Goal: Transaction & Acquisition: Download file/media

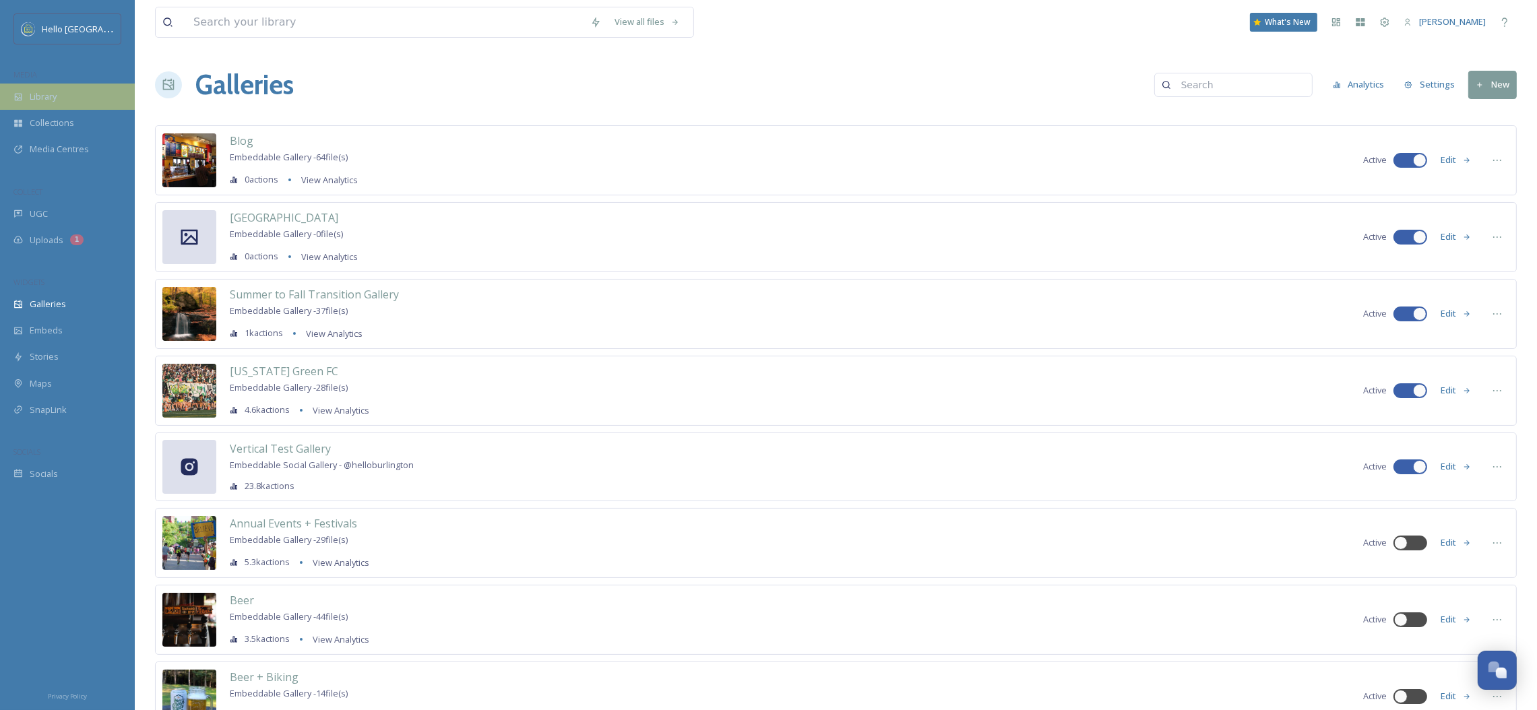
click at [92, 94] on div "Library" at bounding box center [67, 97] width 135 height 26
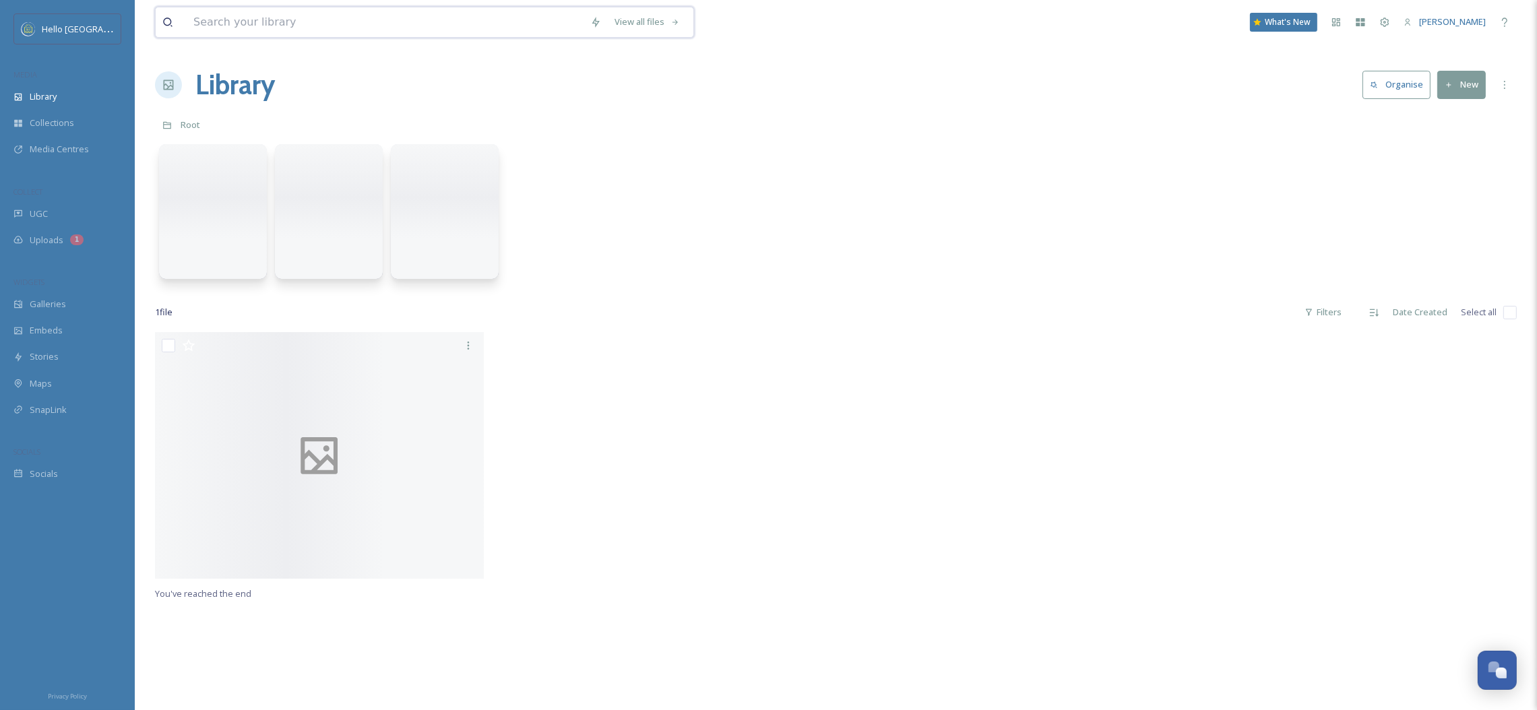
click at [317, 20] on input at bounding box center [385, 22] width 397 height 30
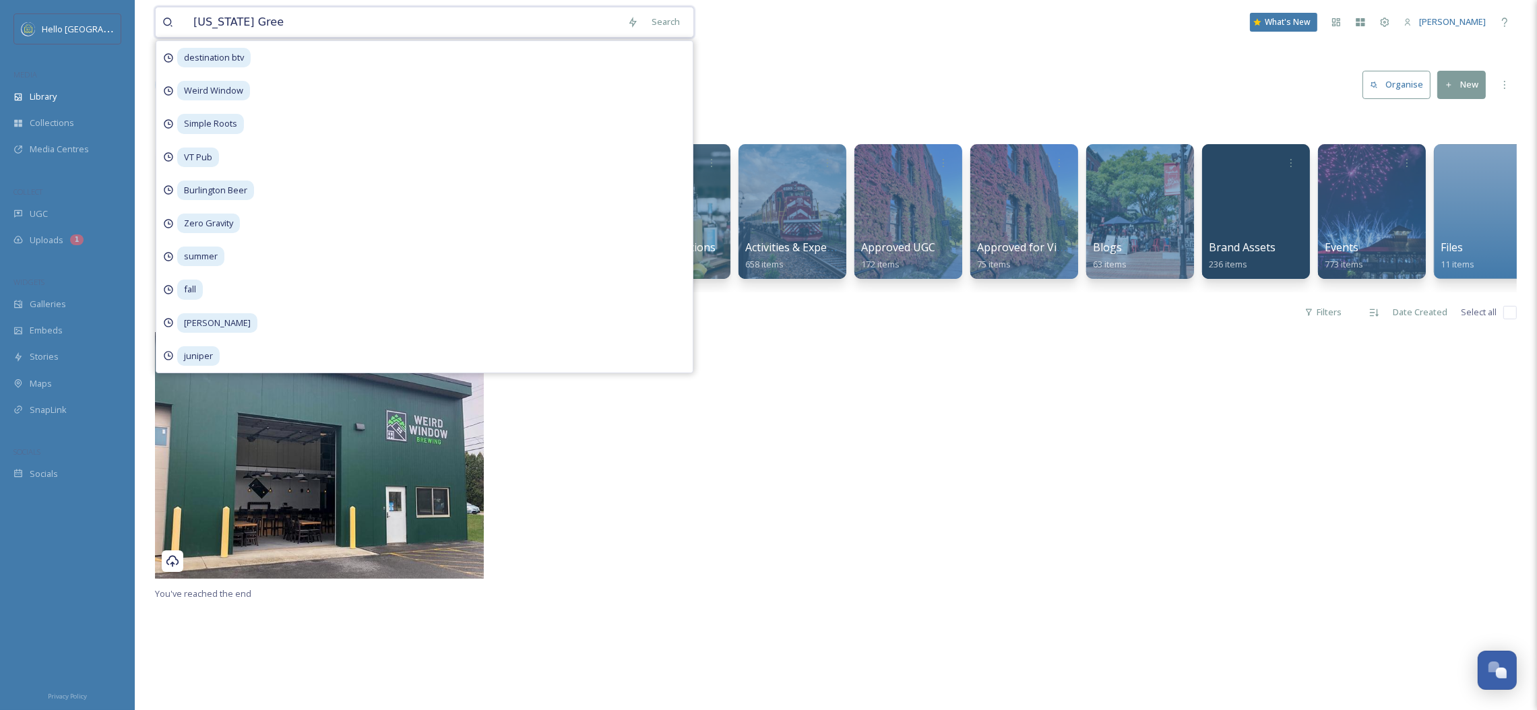
type input "[US_STATE] Green"
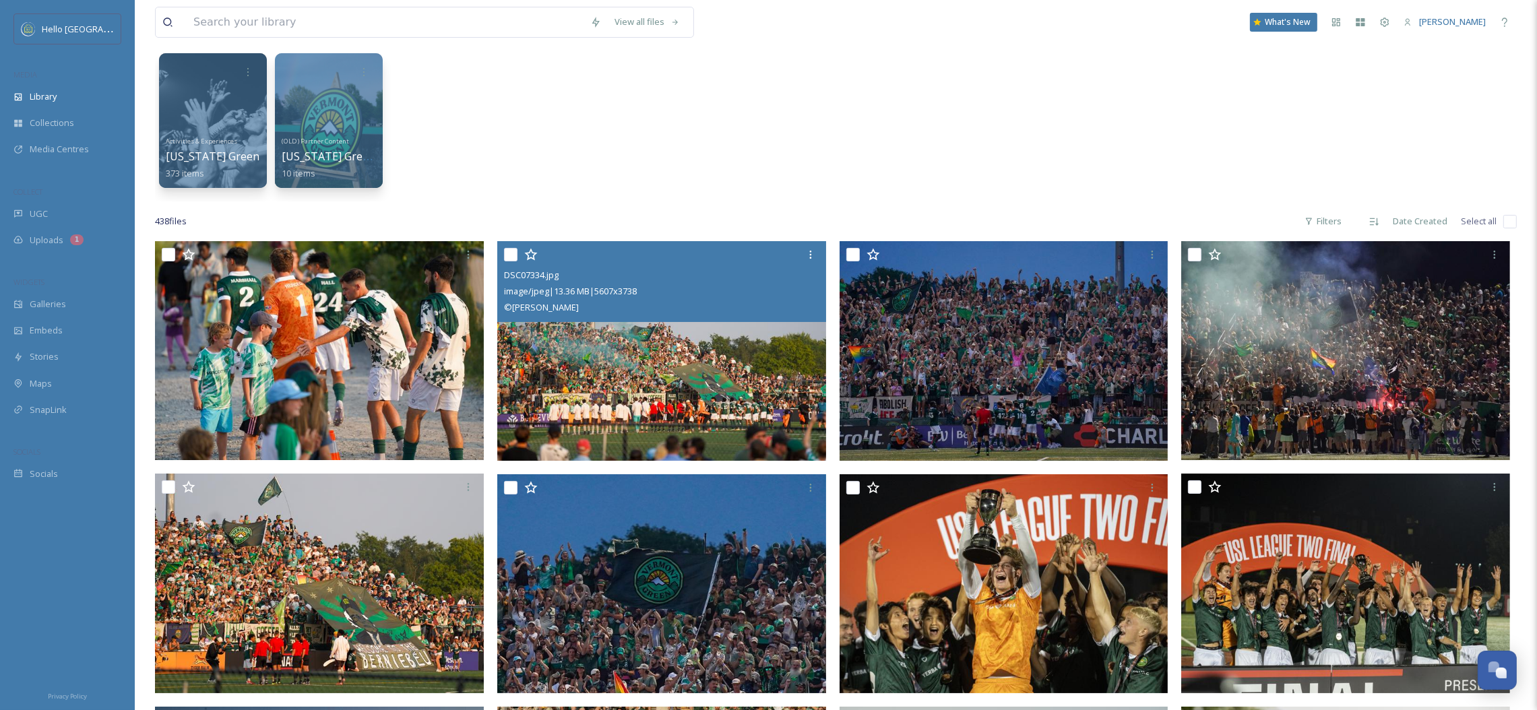
scroll to position [101, 0]
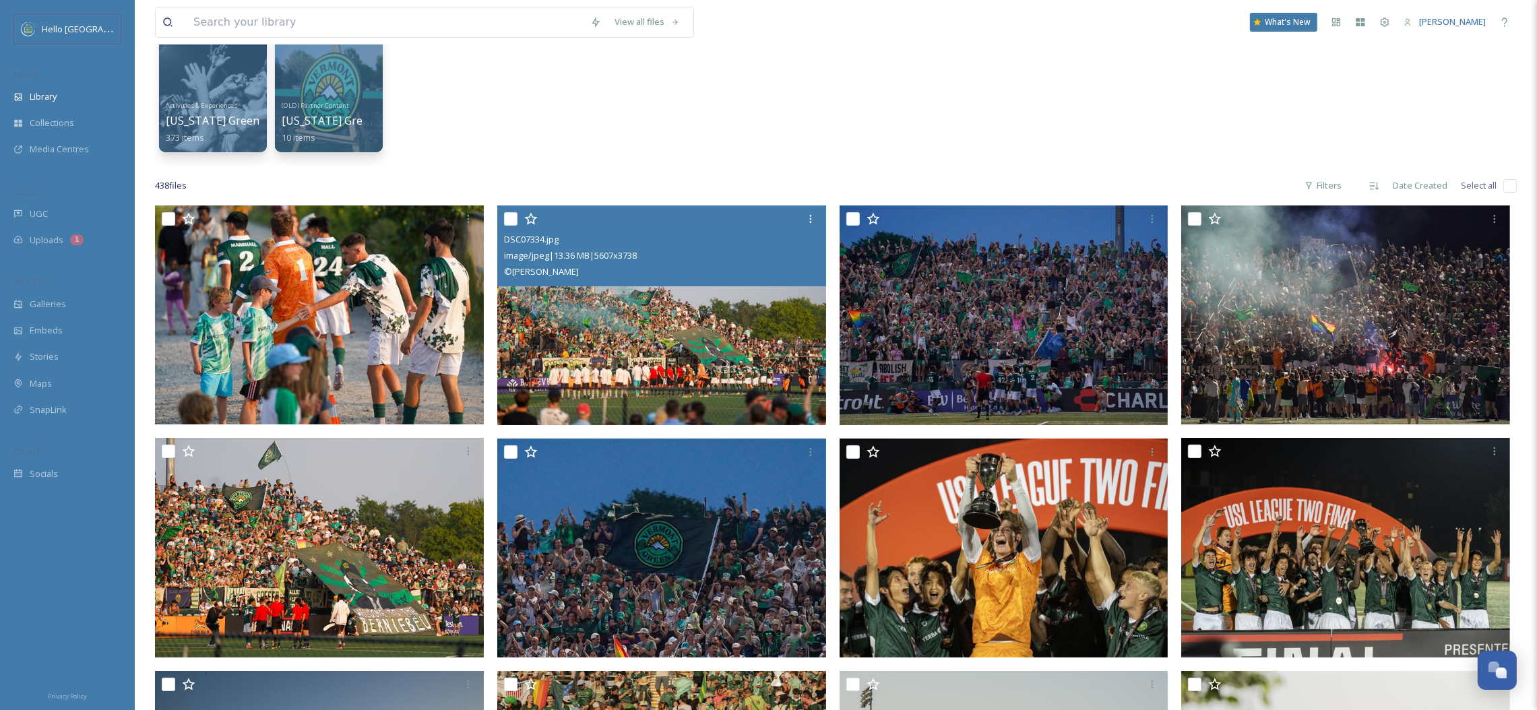
click at [683, 278] on div "© [PERSON_NAME]" at bounding box center [663, 272] width 319 height 16
click at [672, 334] on img at bounding box center [661, 316] width 329 height 220
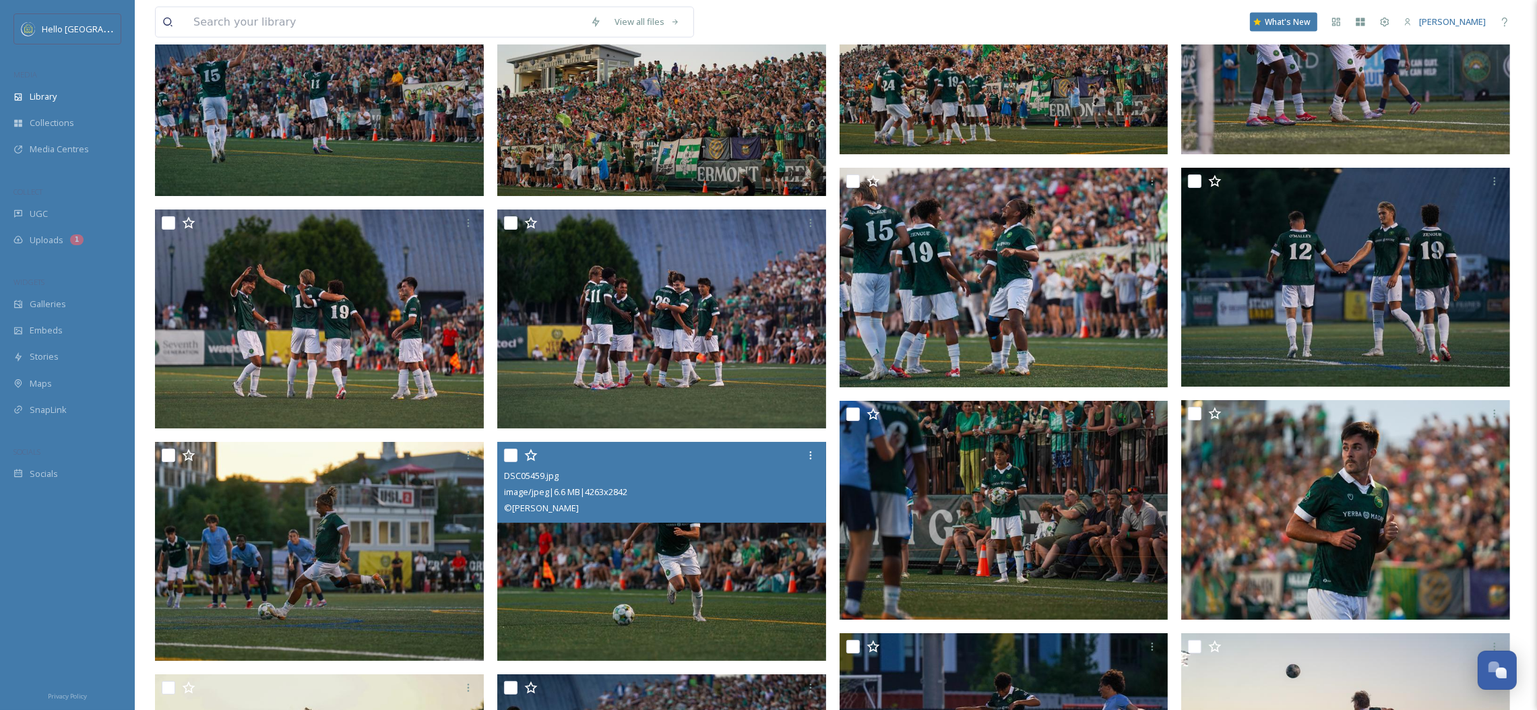
scroll to position [2729, 0]
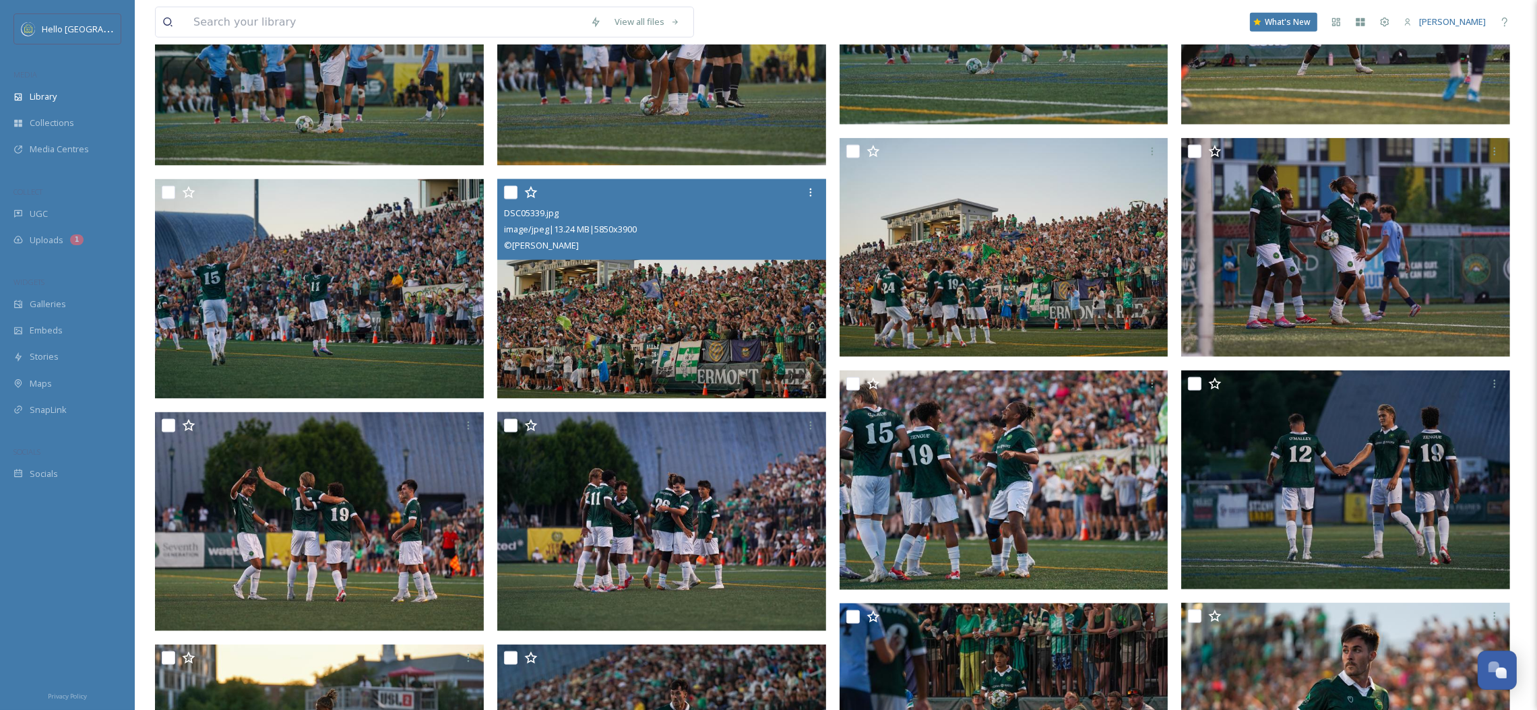
click at [741, 287] on img at bounding box center [661, 289] width 329 height 220
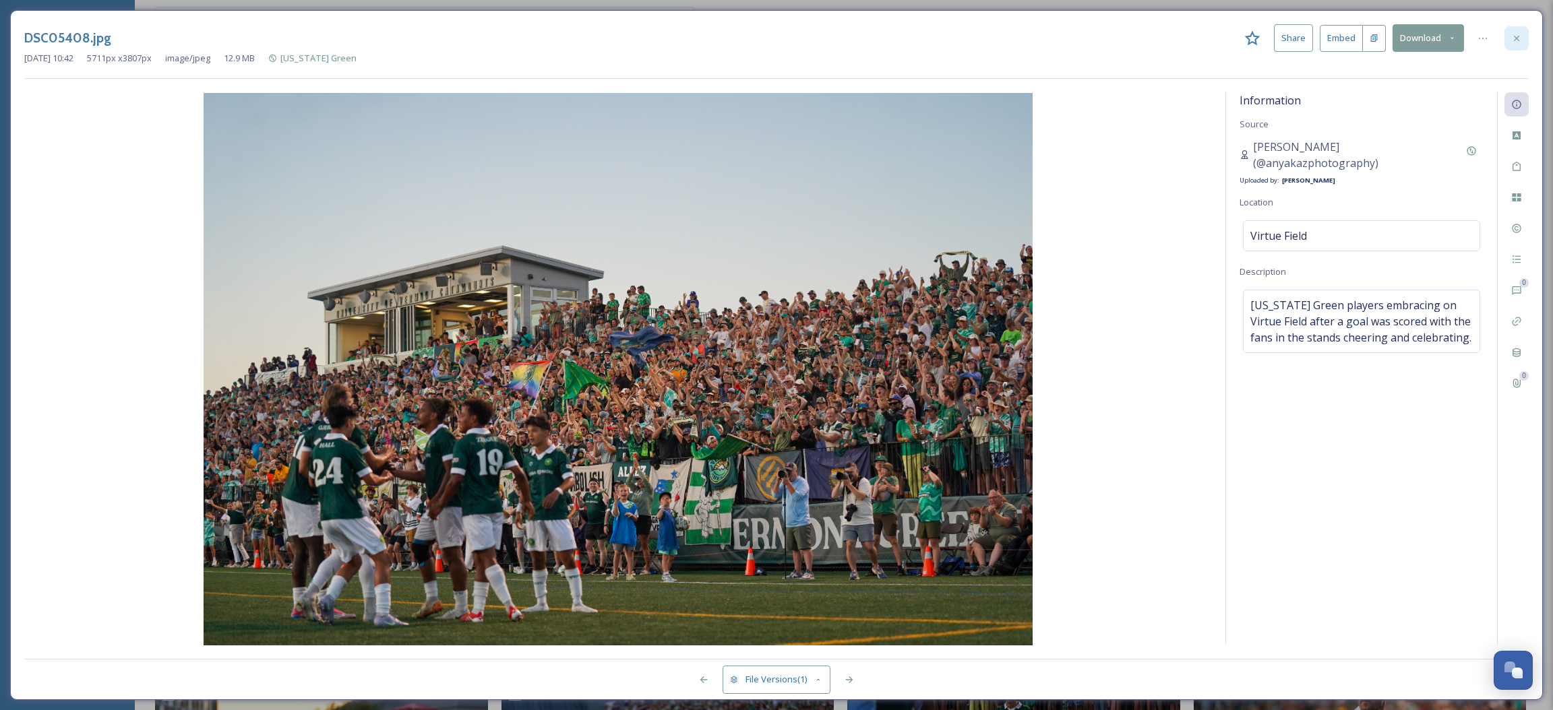
click at [1519, 33] on icon at bounding box center [1516, 38] width 11 height 11
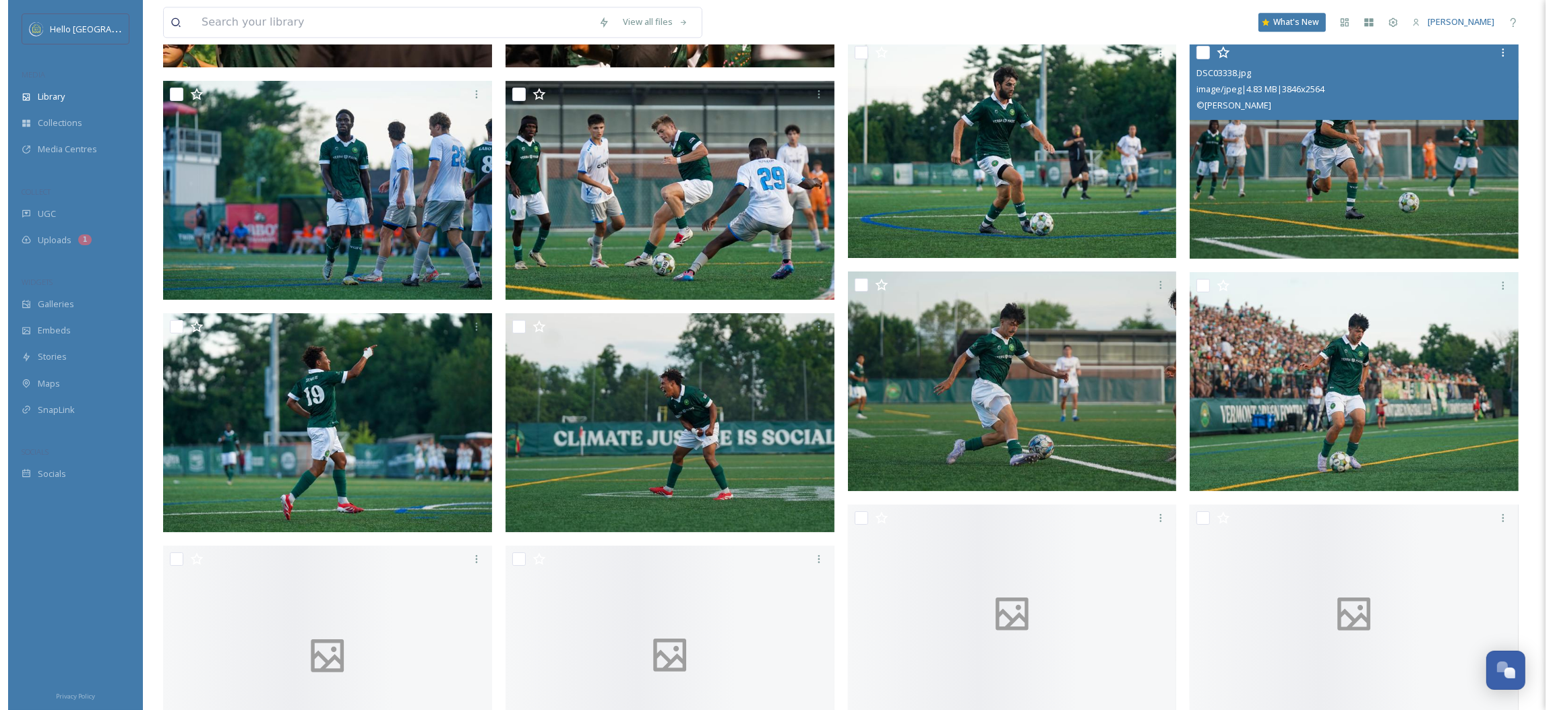
scroll to position [5662, 0]
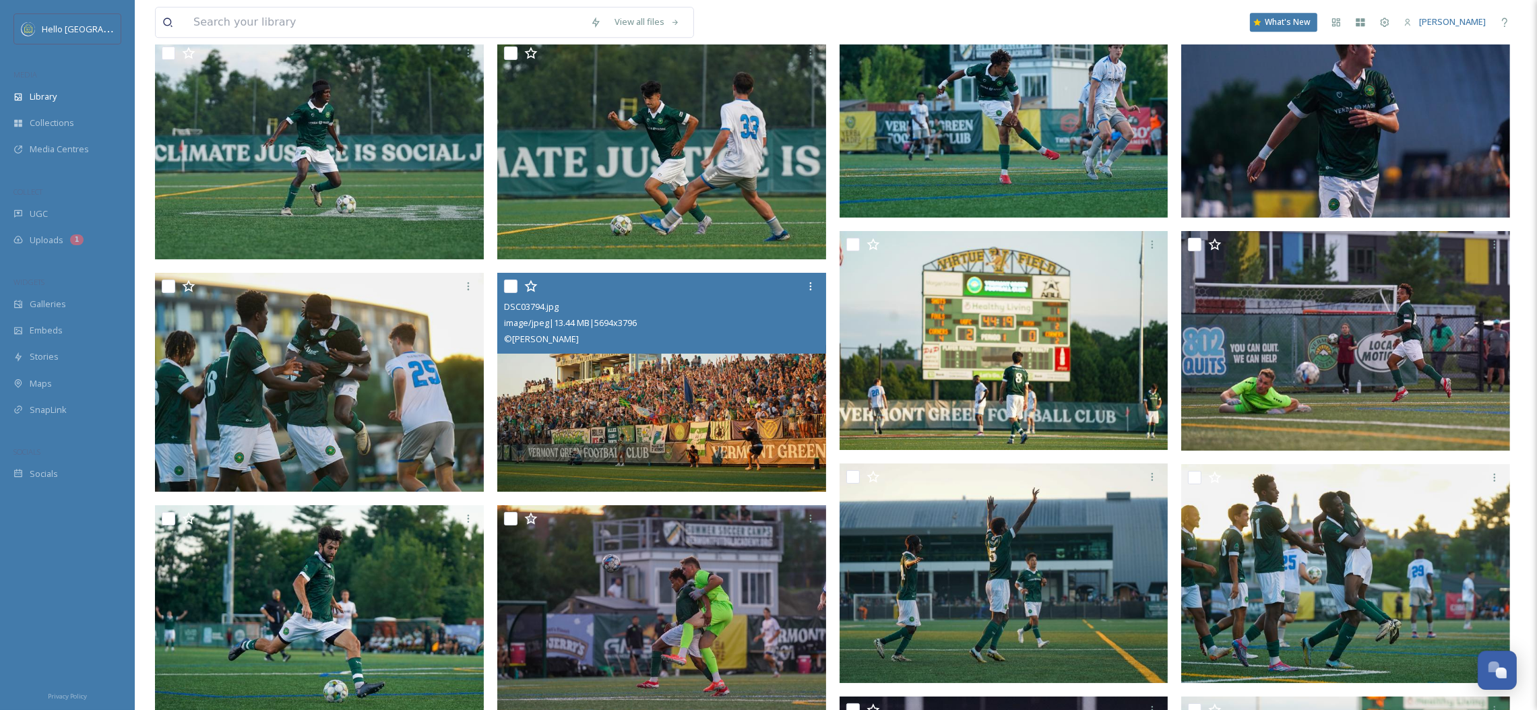
click at [625, 344] on div "© [PERSON_NAME]" at bounding box center [663, 339] width 319 height 16
click at [602, 402] on img at bounding box center [661, 383] width 329 height 220
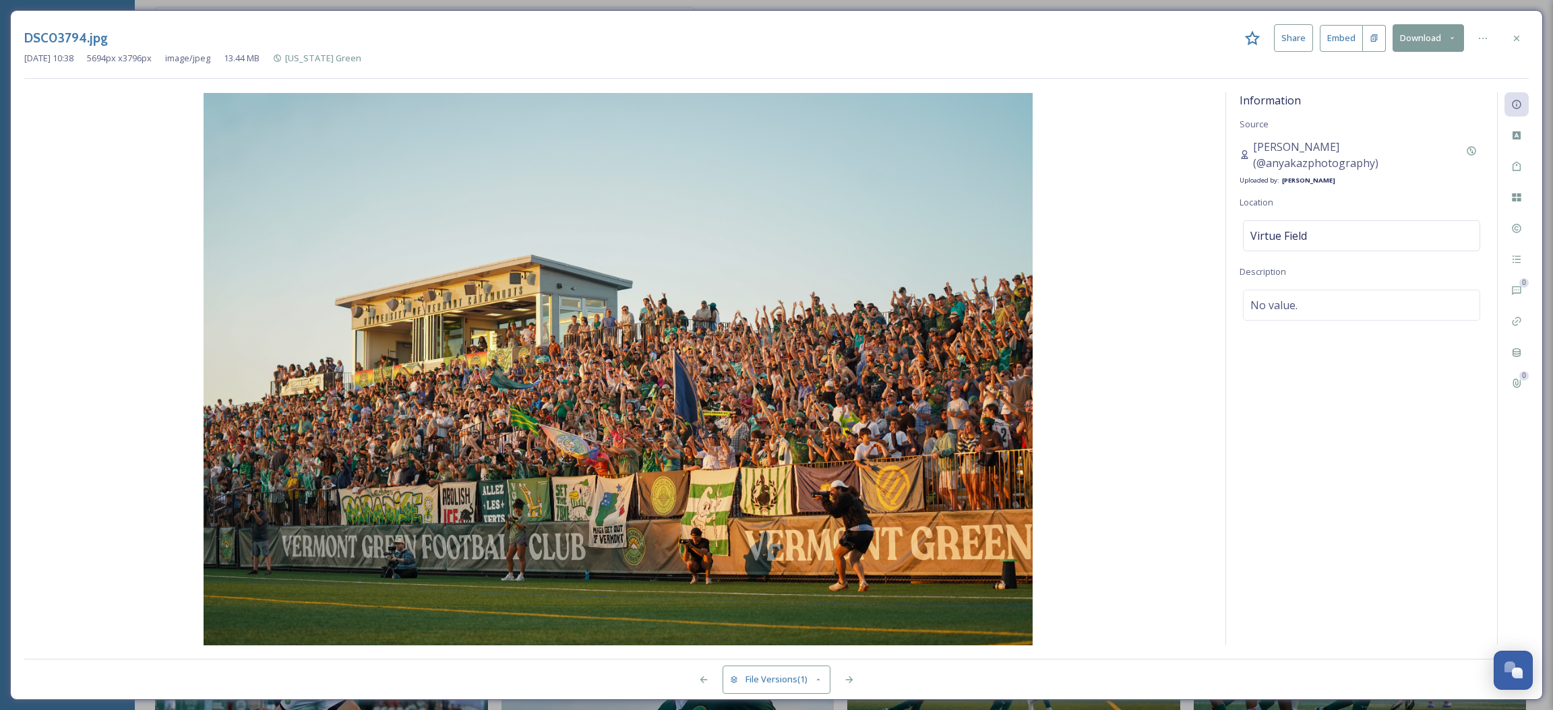
click at [1417, 38] on button "Download" at bounding box center [1428, 38] width 71 height 28
click at [1390, 100] on span "Download Large (2000 x 1333)" at bounding box center [1388, 95] width 119 height 13
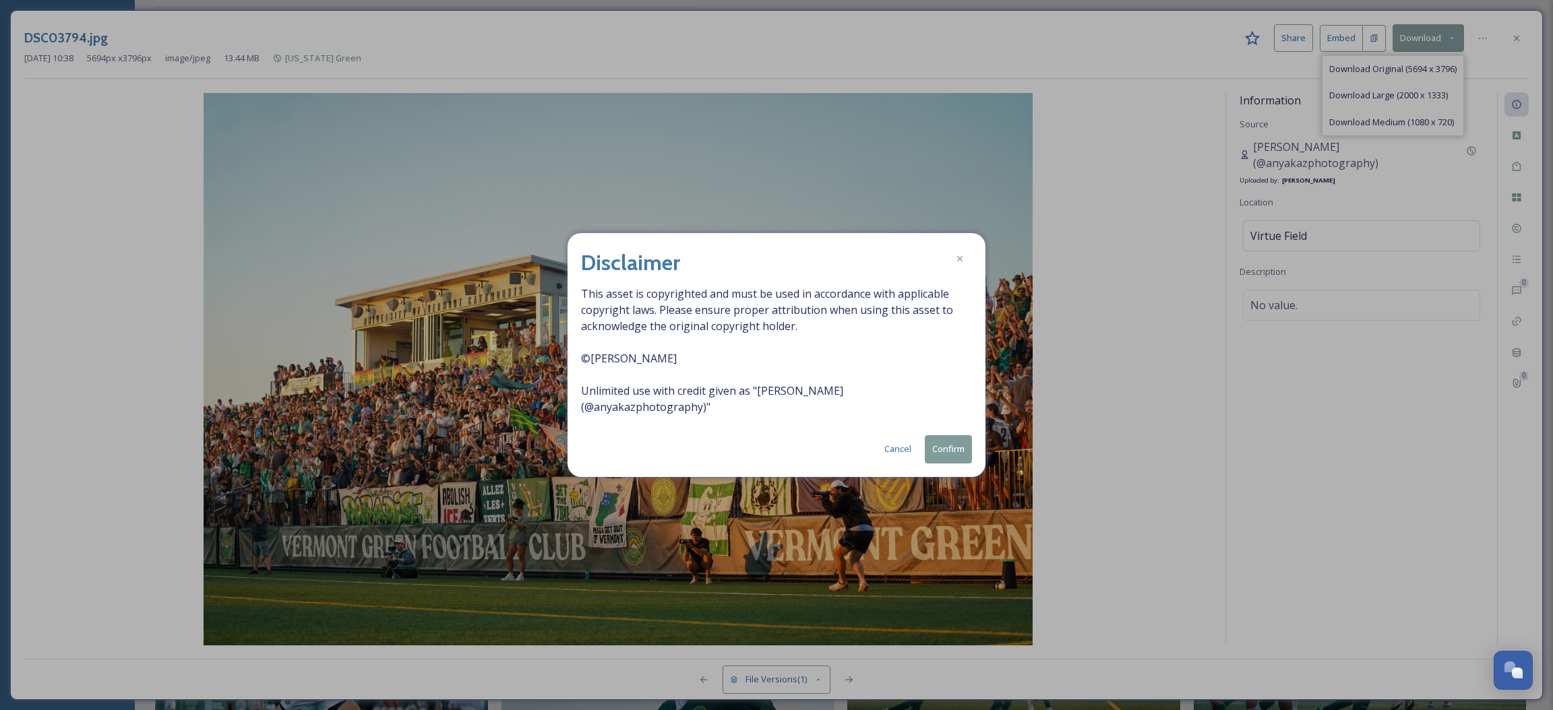
click at [963, 456] on button "Confirm" at bounding box center [948, 449] width 47 height 28
